Goal: Communication & Community: Answer question/provide support

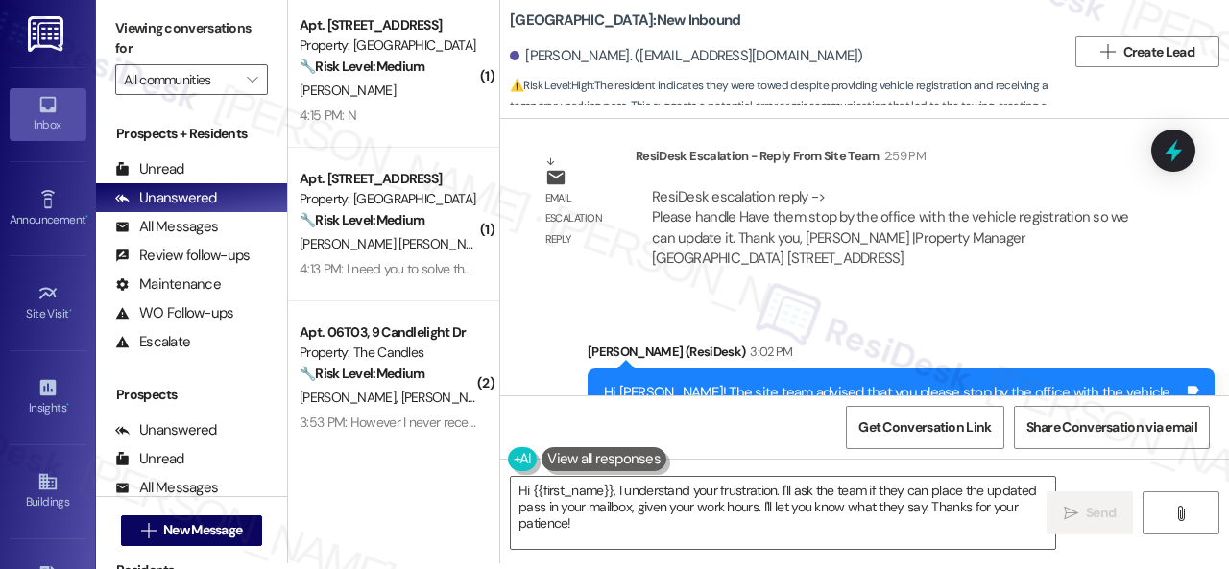
scroll to position [18320, 0]
drag, startPoint x: 586, startPoint y: 531, endPoint x: 474, endPoint y: 458, distance: 133.1
click at [476, 473] on div "( 1 ) Apt. 2908, 1805 S Egret Bay Blvd Property: Tuscan Lakes II 🔧 Risk Level: …" at bounding box center [758, 278] width 941 height 569
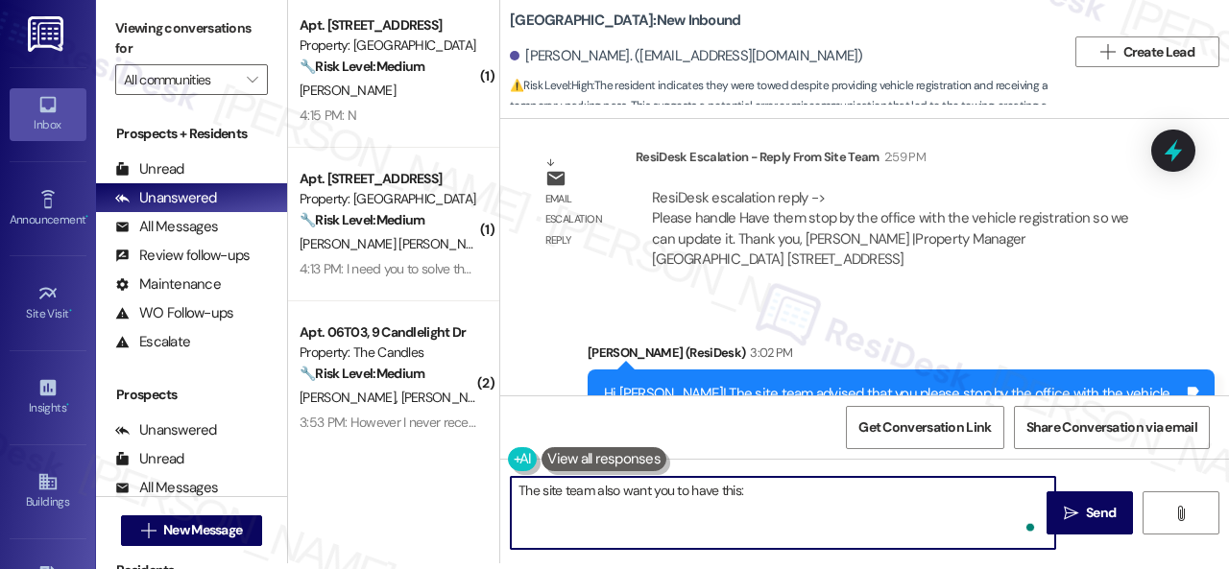
paste textarea "TRL Phone number:(407) 578-3050"
click at [632, 498] on textarea "The site team also want you to have this: TRL Phone number:(407) 578-3050" at bounding box center [783, 513] width 544 height 72
click at [778, 488] on textarea "The site team also wants you to have this: TRL Phone number:(407) 578-3050" at bounding box center [783, 513] width 544 height 72
click at [868, 495] on textarea "The site team also wants you to have this: TRL Phone number:(407) 578-3050" at bounding box center [783, 513] width 544 height 72
click at [860, 494] on textarea "The site team also wants you to have this: TRL Phone number:(407) 578-3050" at bounding box center [783, 513] width 544 height 72
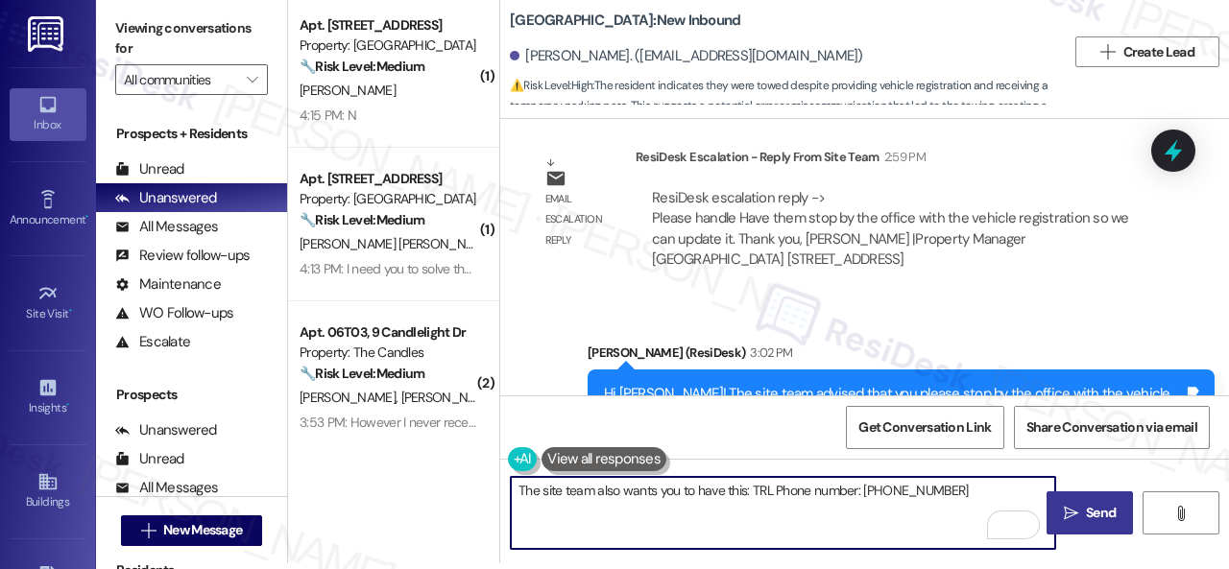
type textarea "The site team also wants you to have this: TRL Phone number: (407) 578-3050"
click at [1087, 519] on span "Send" at bounding box center [1101, 513] width 30 height 20
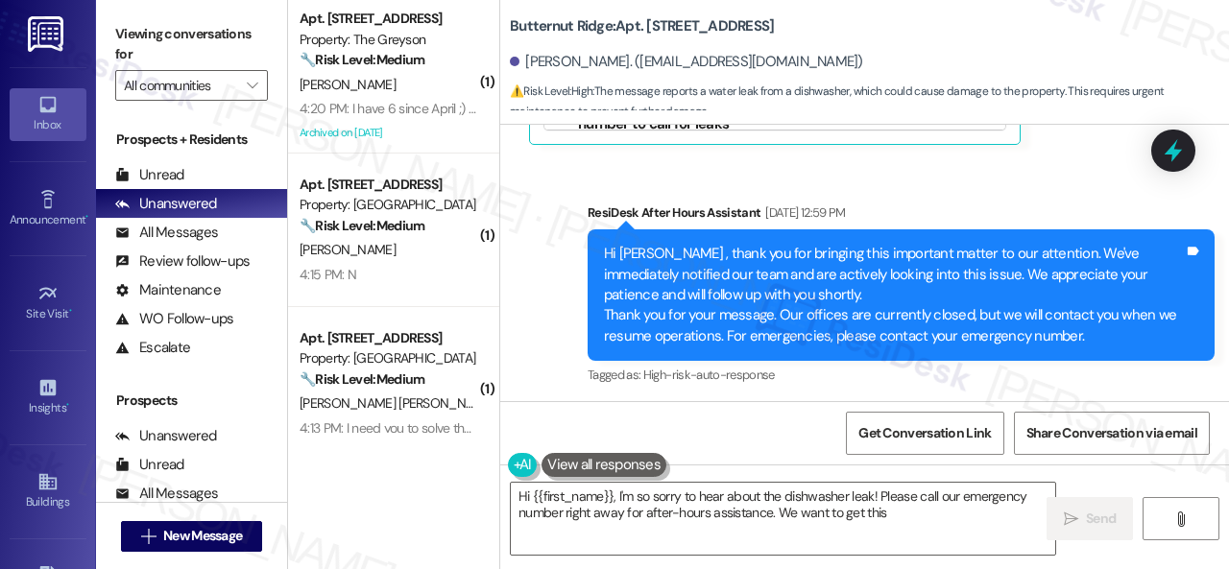
scroll to position [2650, 0]
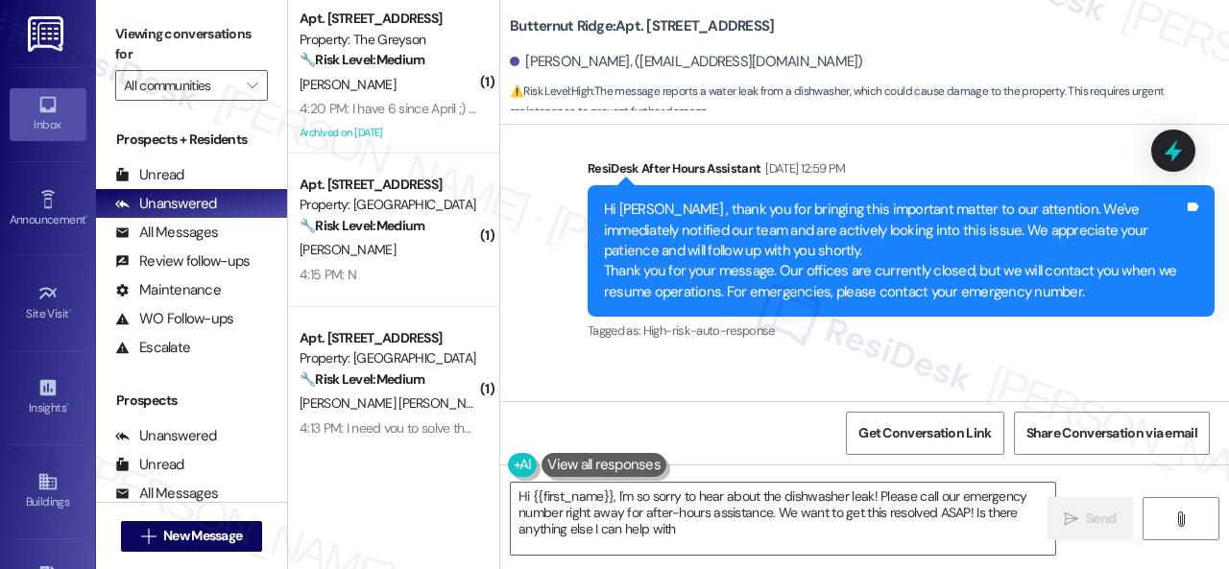
type textarea "Hi {{first_name}}, I'm so sorry to hear about the dishwasher leak! Please call …"
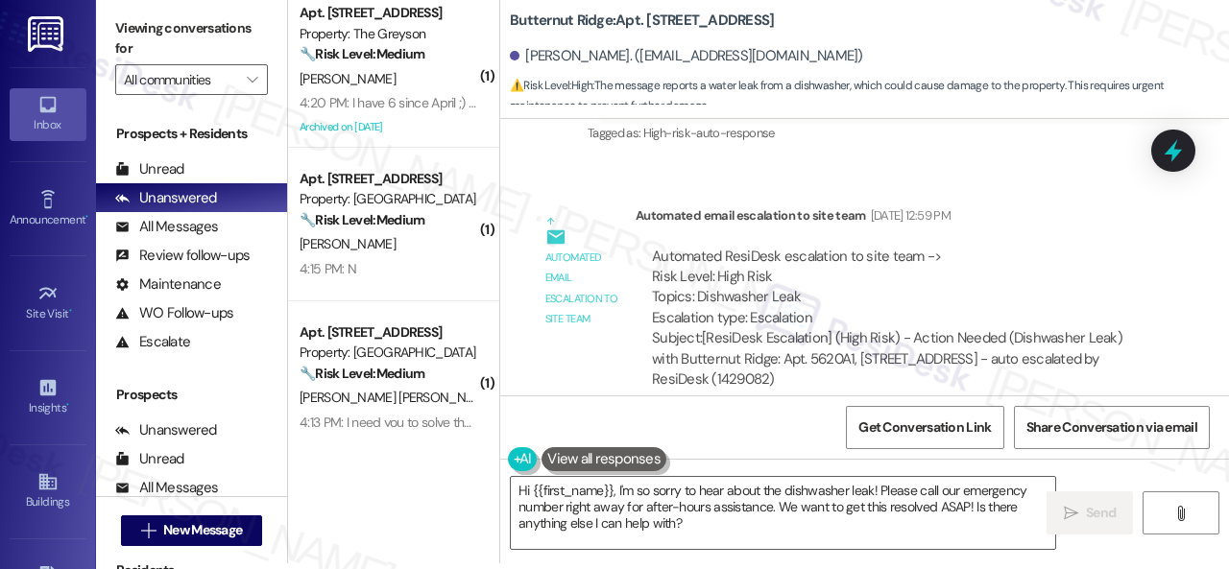
scroll to position [2866, 0]
